Goal: Manage account settings

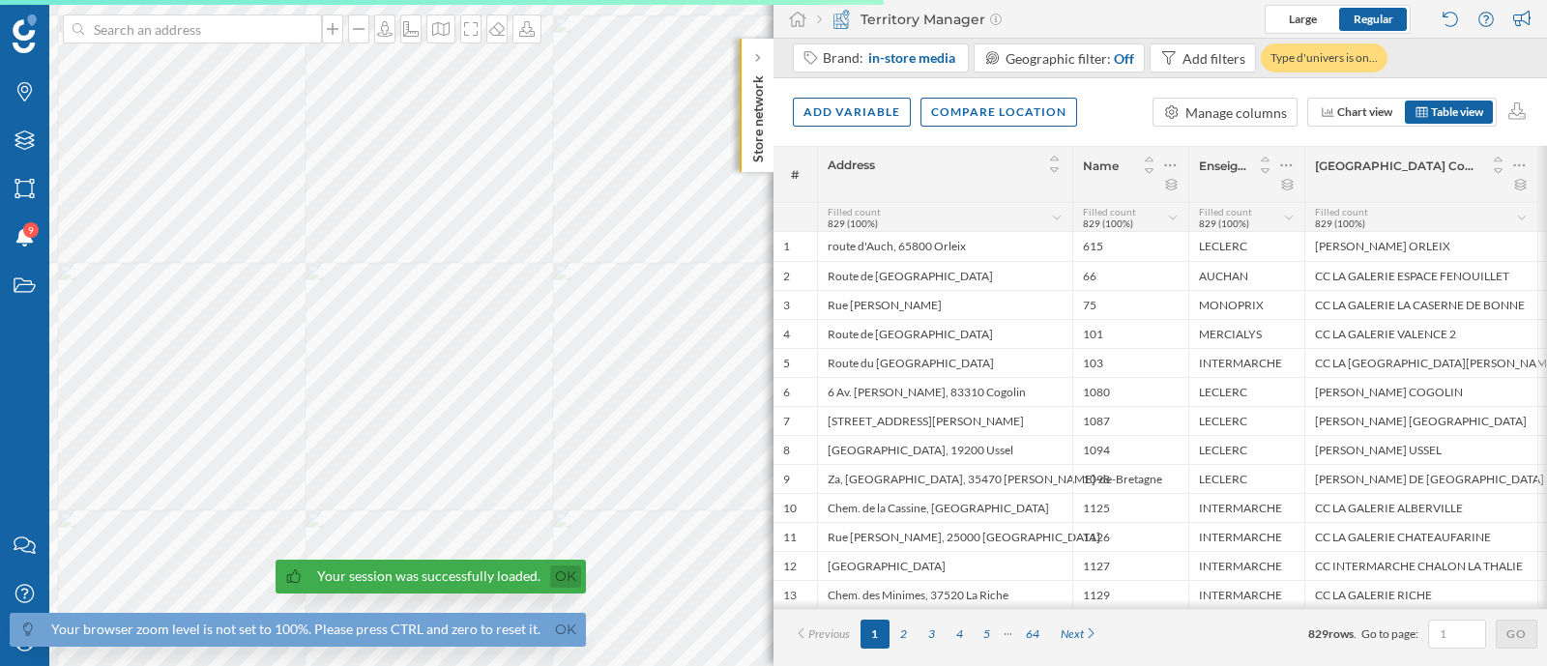
click at [557, 572] on link "Ok" at bounding box center [565, 577] width 31 height 22
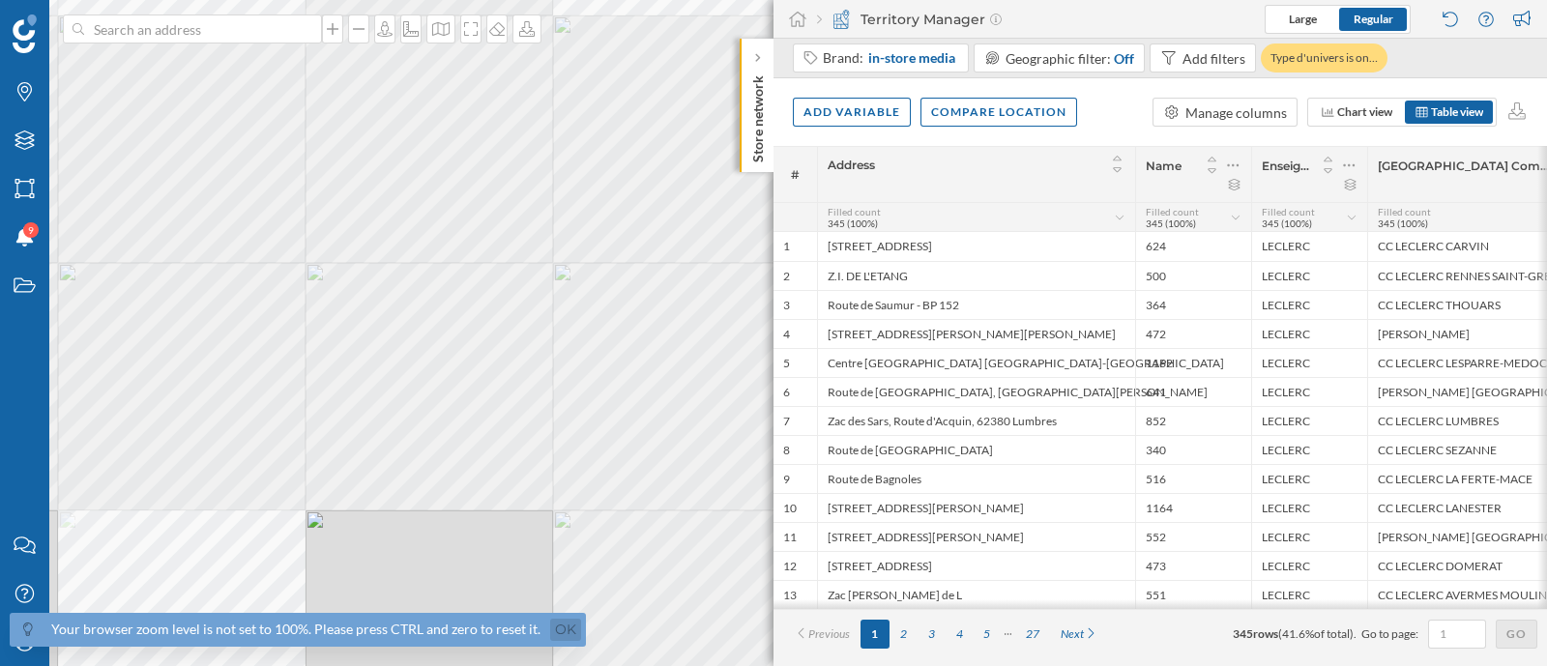
click at [565, 630] on link "Ok" at bounding box center [565, 630] width 31 height 22
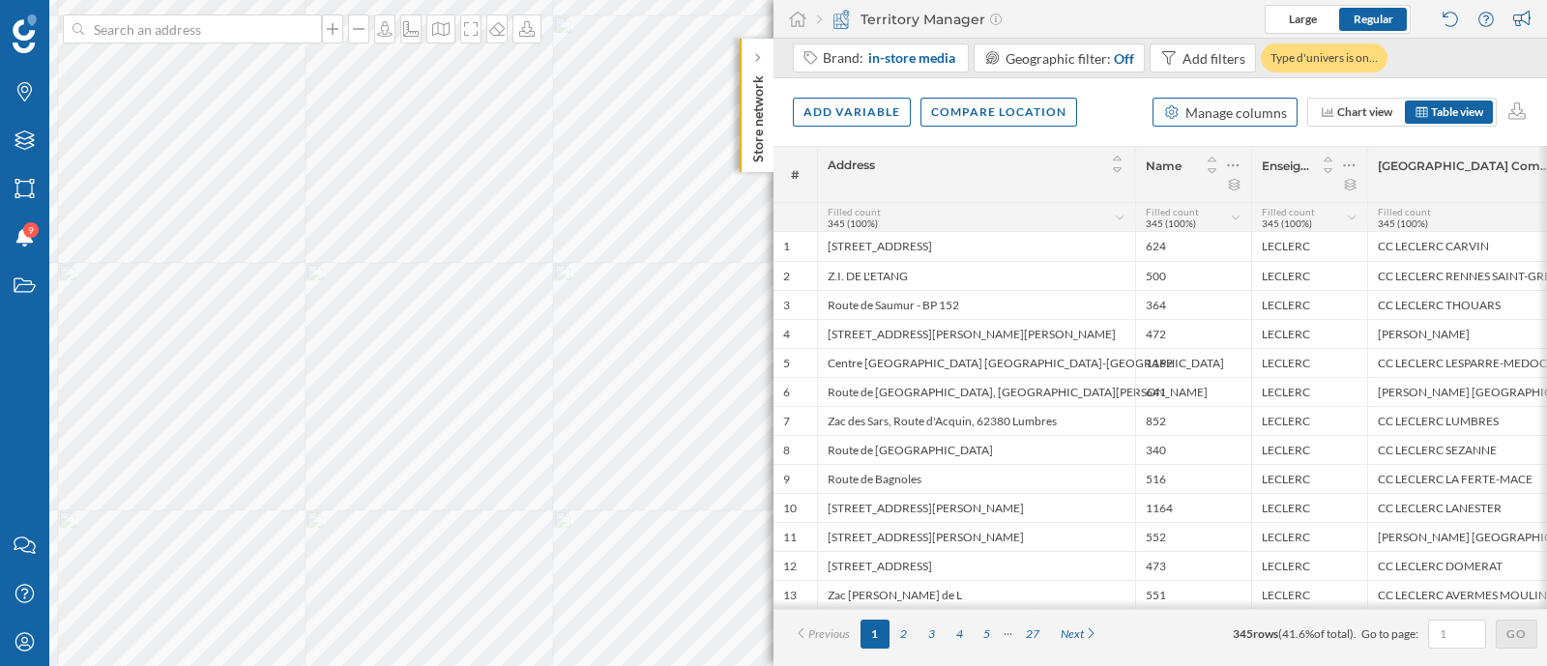
click at [1234, 120] on div "Manage columns" at bounding box center [1236, 112] width 102 height 20
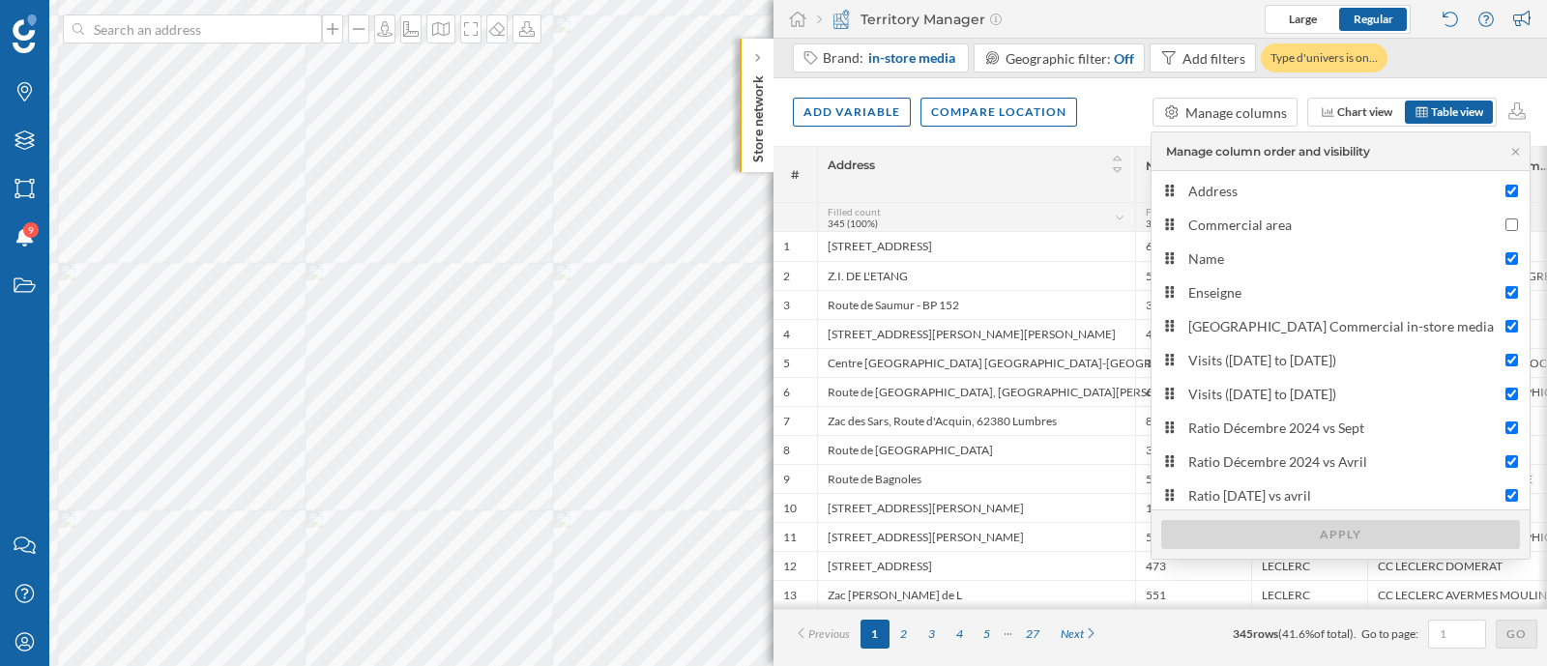
click at [1234, 205] on div "Address Commercial area Name [GEOGRAPHIC_DATA] Nom du Centre Commercial in-stor…" at bounding box center [1341, 343] width 378 height 334
click at [1244, 190] on div "Address" at bounding box center [1341, 191] width 307 height 20
click at [1506, 190] on input "Address" at bounding box center [1512, 191] width 13 height 13
checkbox input "false"
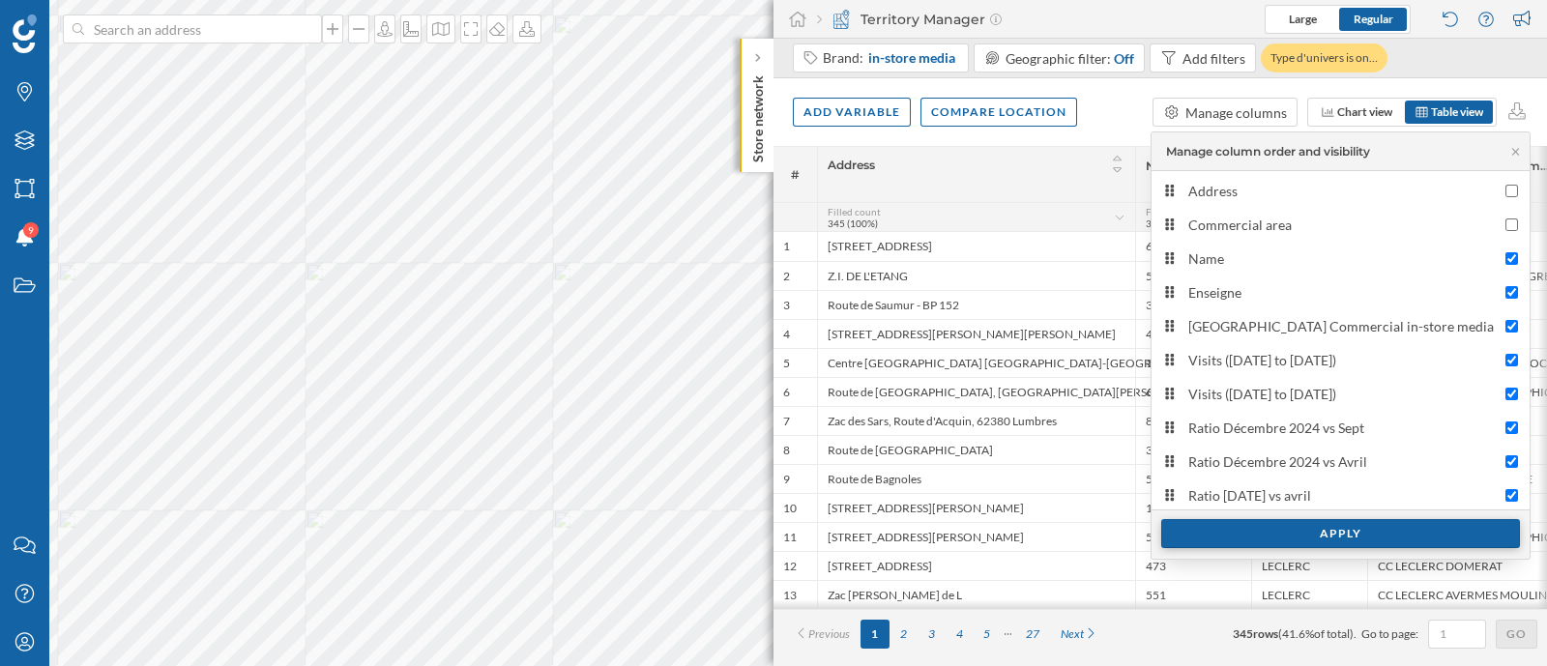
click at [1284, 528] on div "Apply" at bounding box center [1340, 533] width 359 height 29
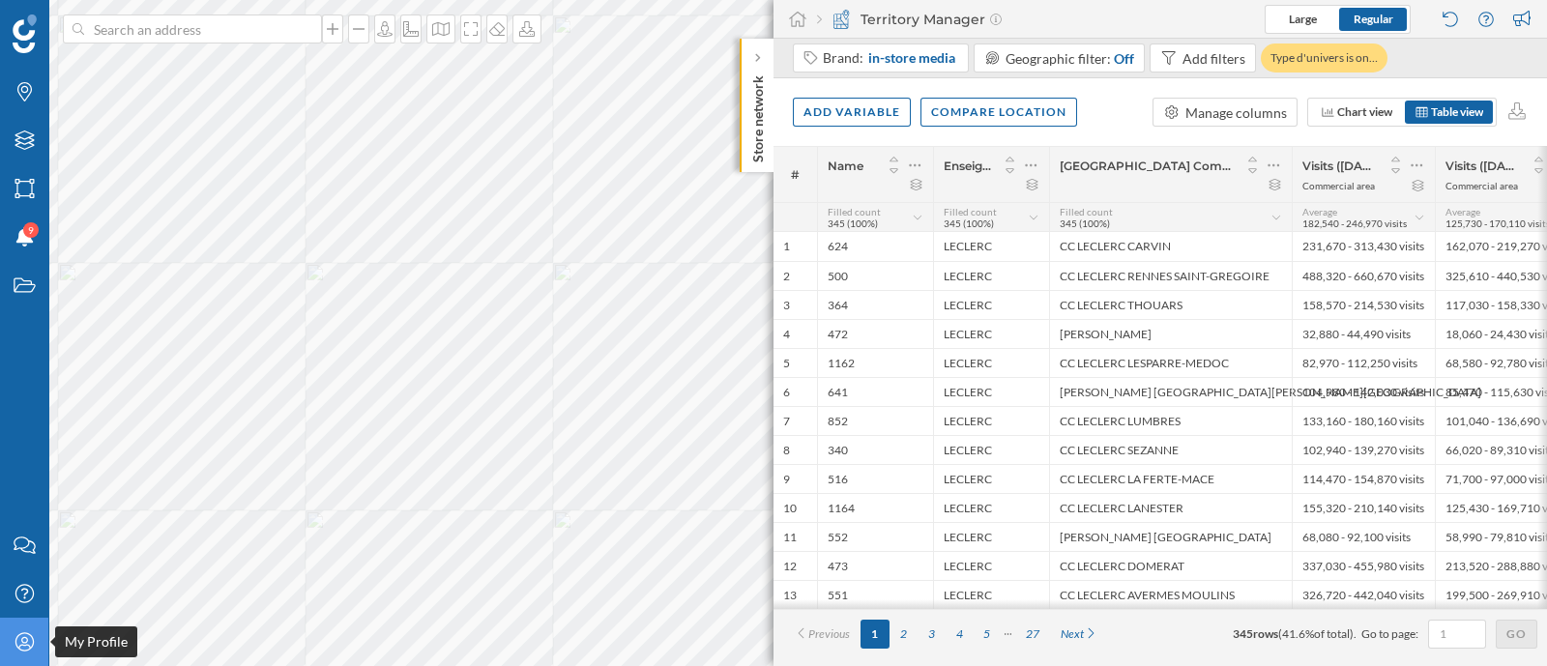
click at [24, 629] on div "My Profile" at bounding box center [24, 642] width 48 height 48
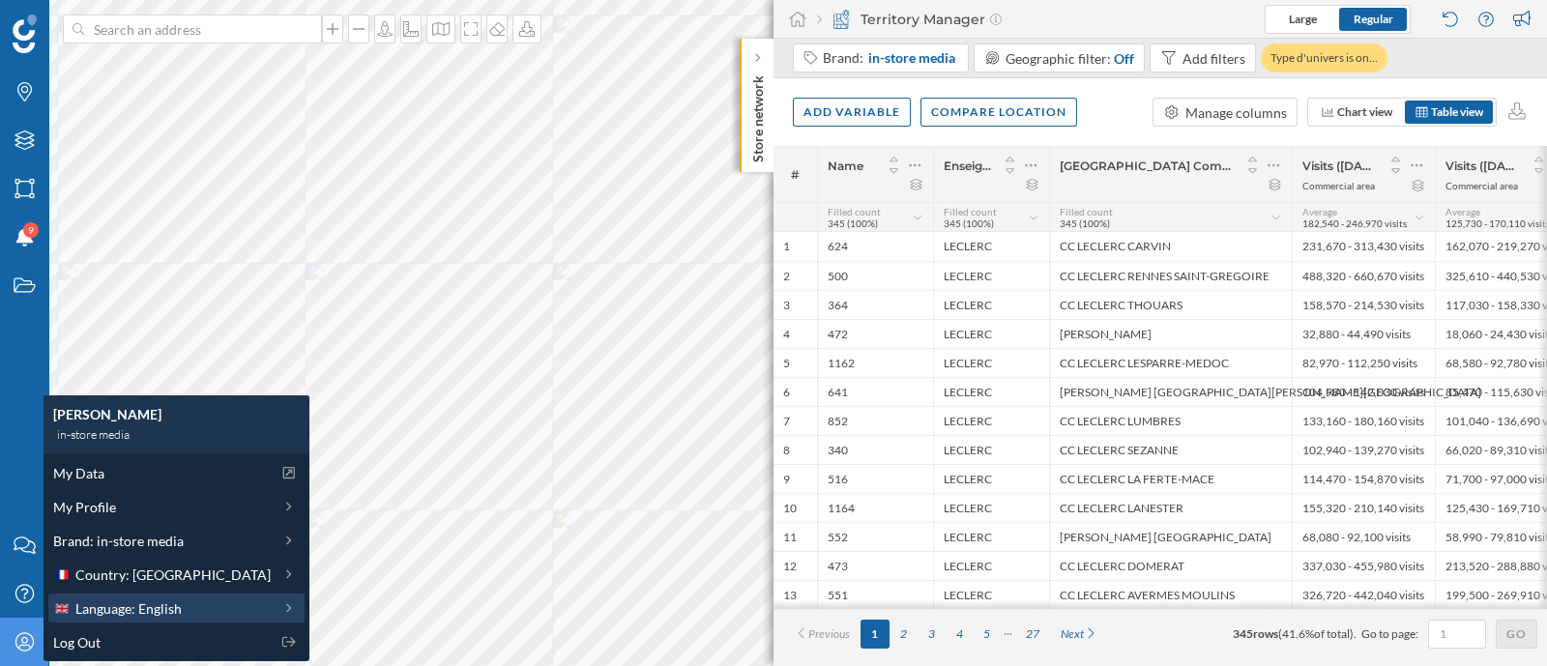
click at [135, 603] on span "Language: English" at bounding box center [128, 609] width 106 height 20
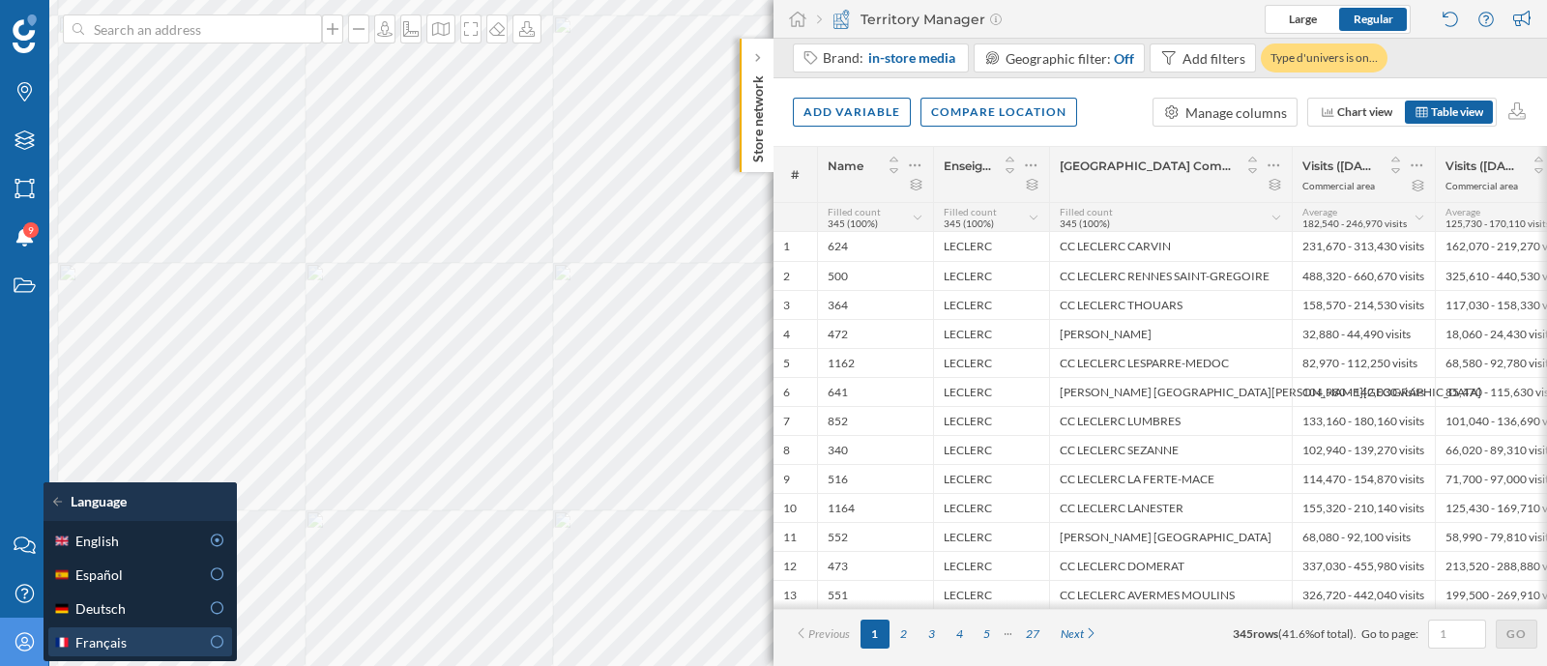
click at [135, 645] on div "Français" at bounding box center [126, 642] width 146 height 20
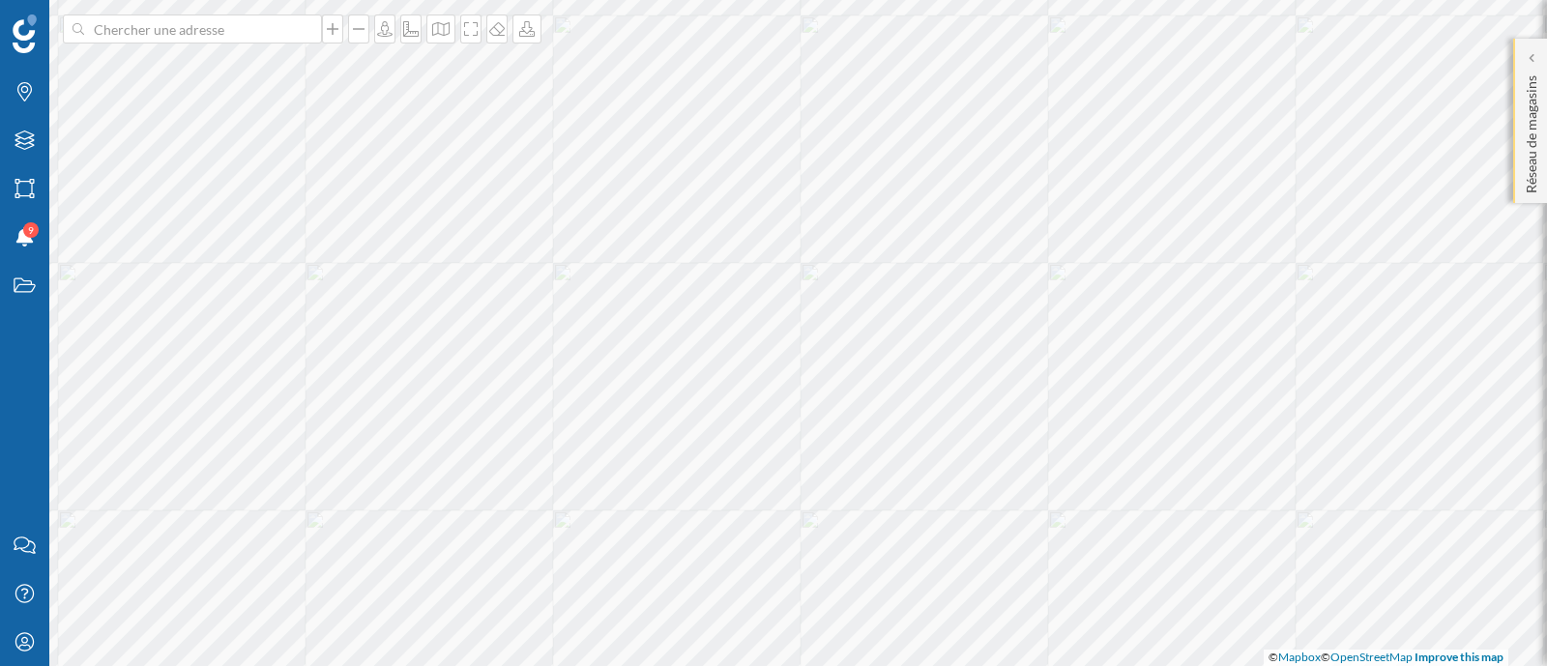
click at [1533, 74] on p "Réseau de magasins" at bounding box center [1531, 131] width 19 height 126
